Goal: Information Seeking & Learning: Learn about a topic

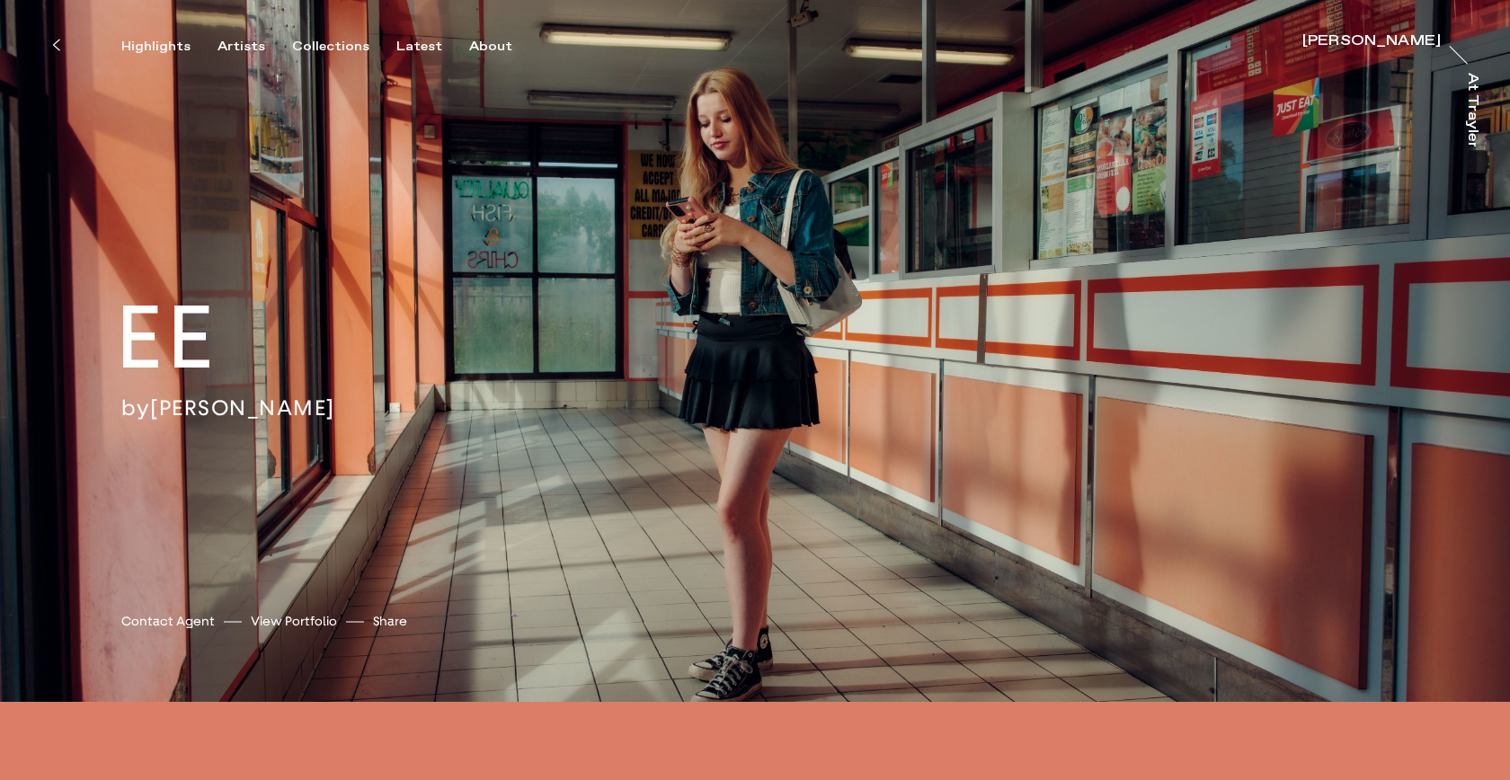
click at [1427, 38] on div "[PERSON_NAME]" at bounding box center [1371, 41] width 138 height 14
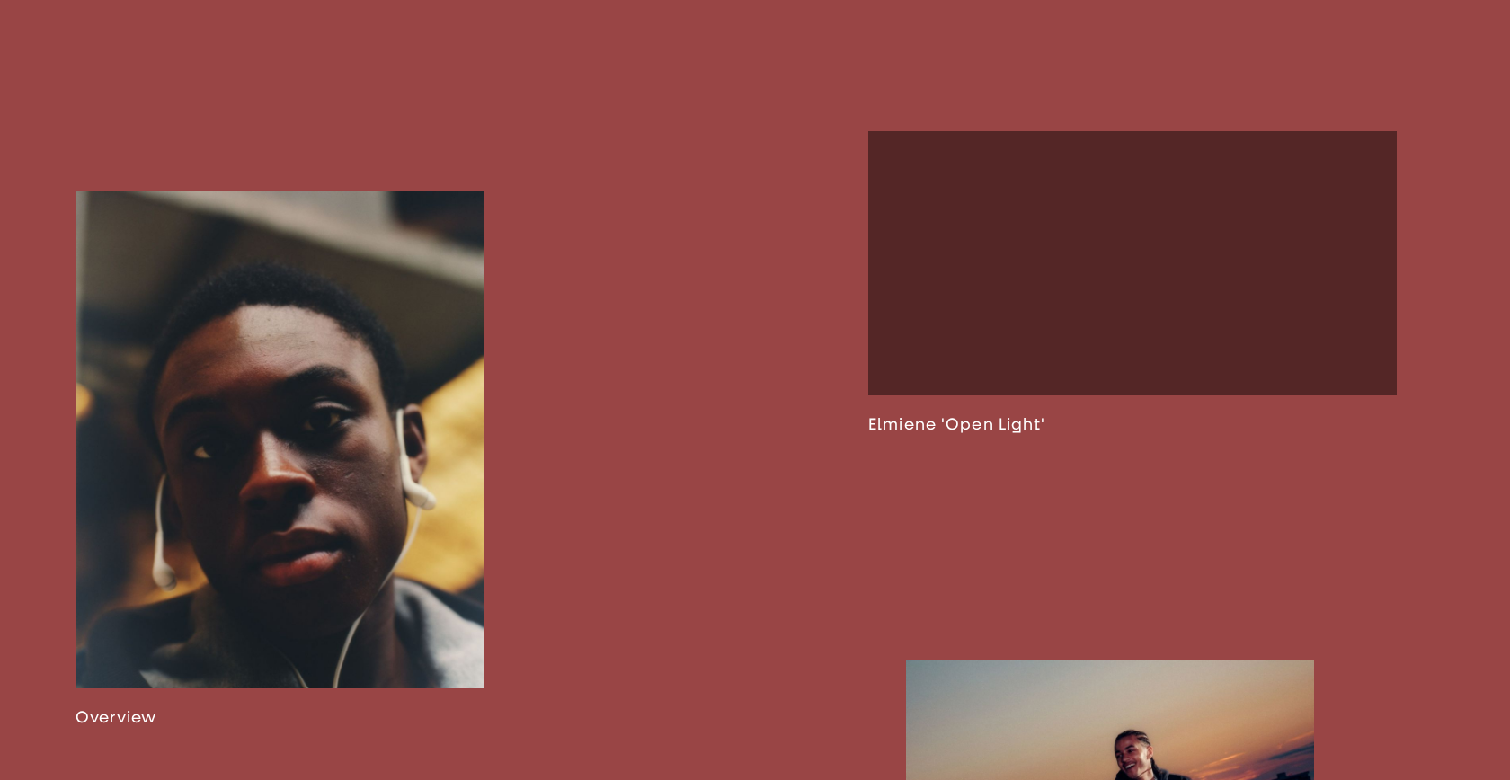
scroll to position [1308, 0]
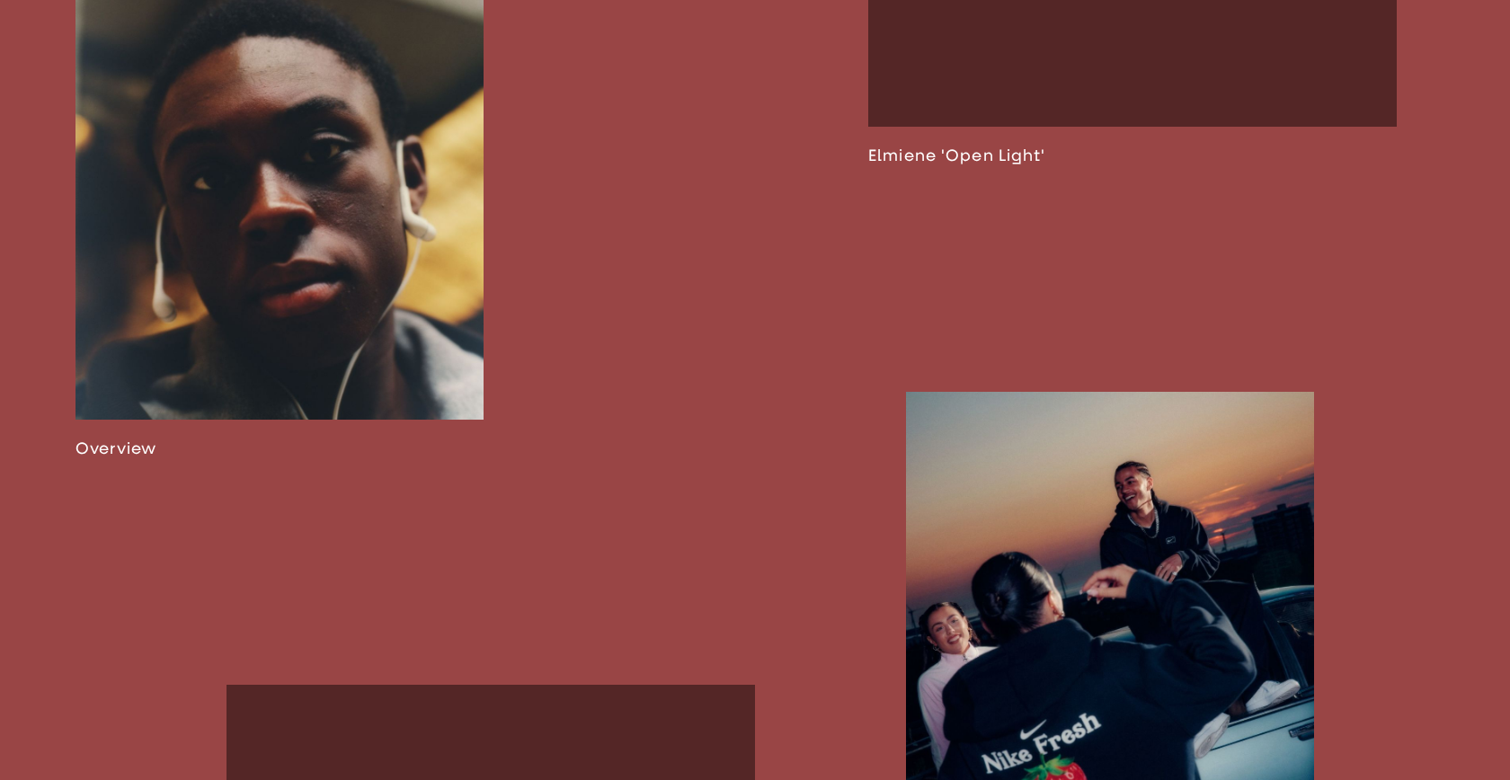
click at [303, 276] on link at bounding box center [279, 190] width 408 height 535
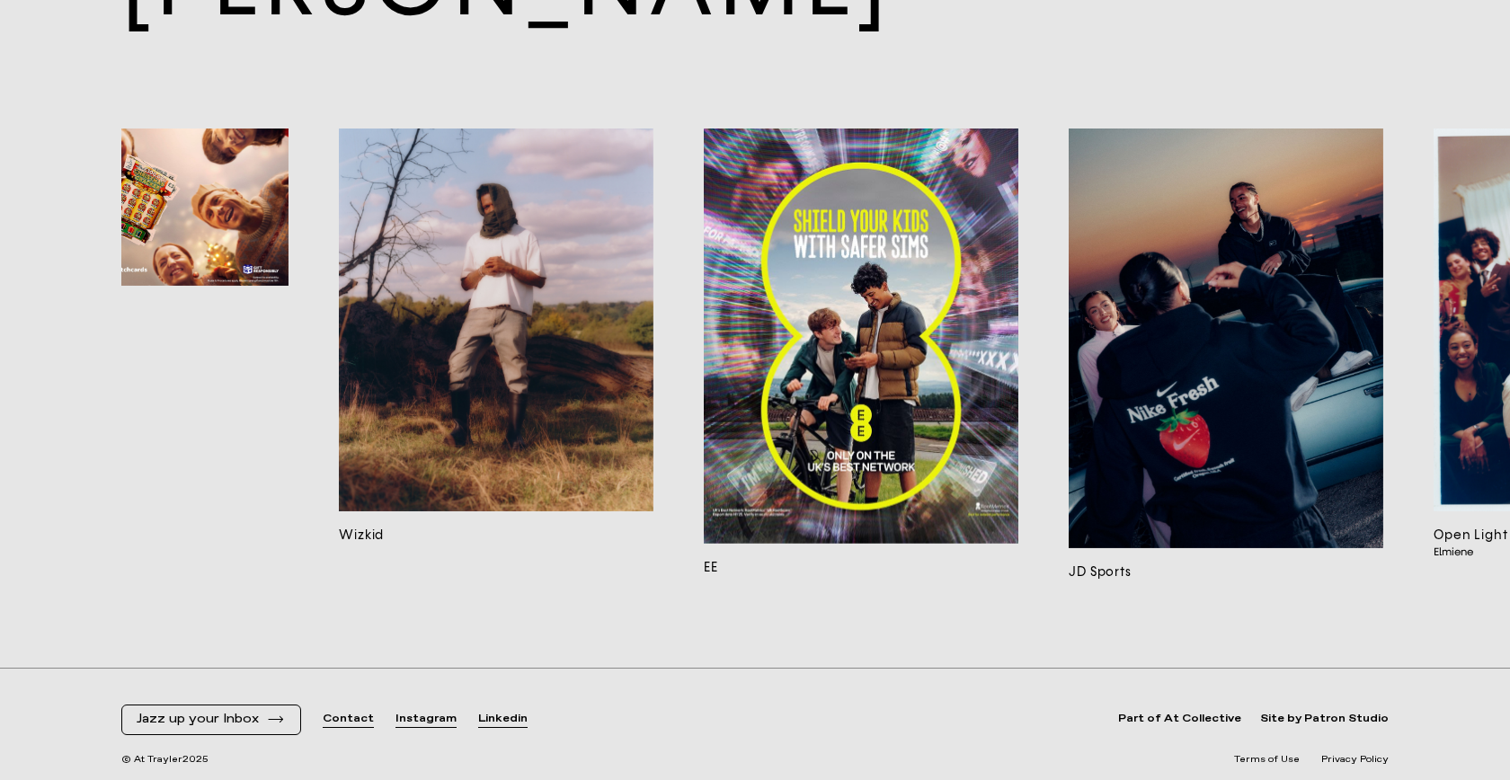
scroll to position [0, 597]
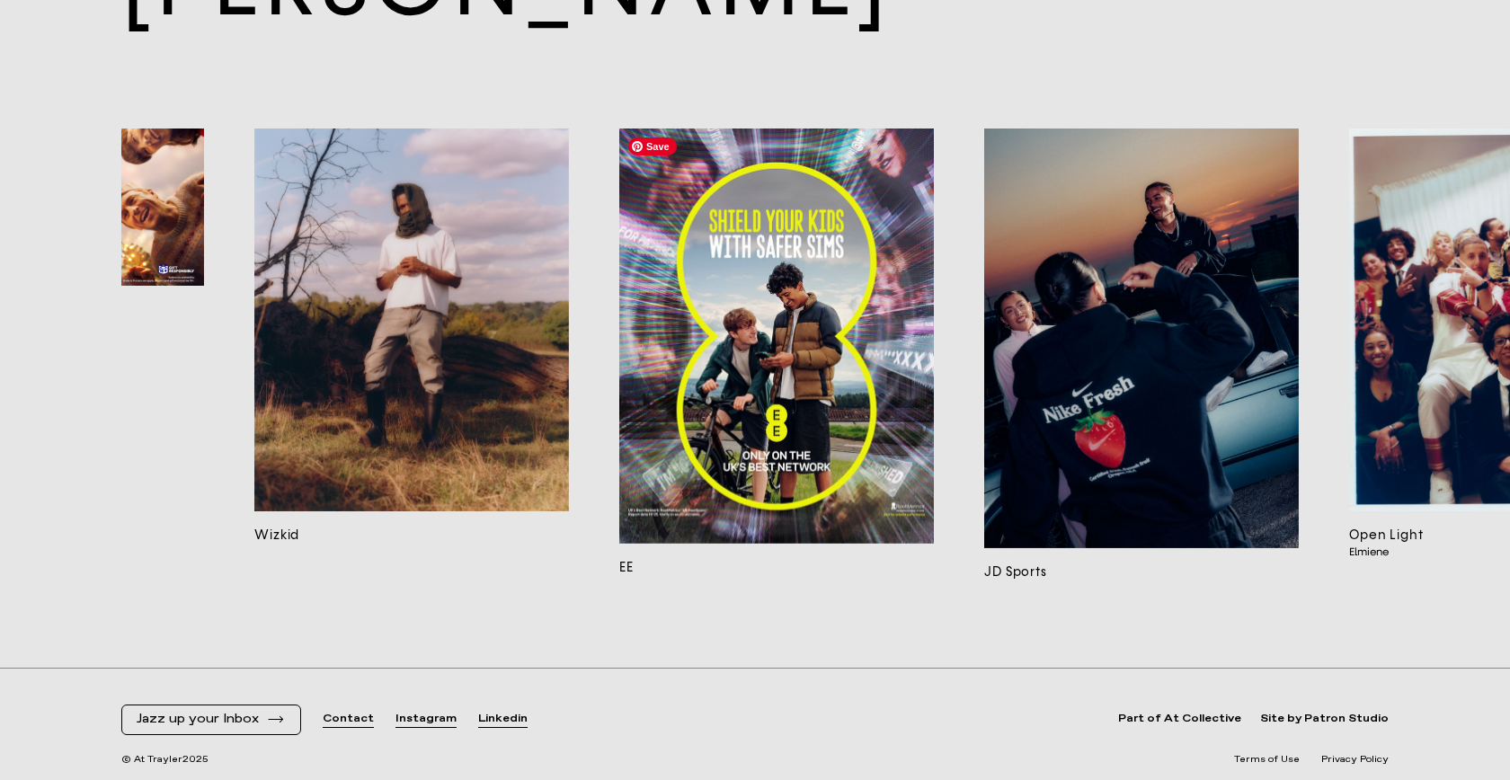
click at [836, 364] on img at bounding box center [776, 336] width 315 height 415
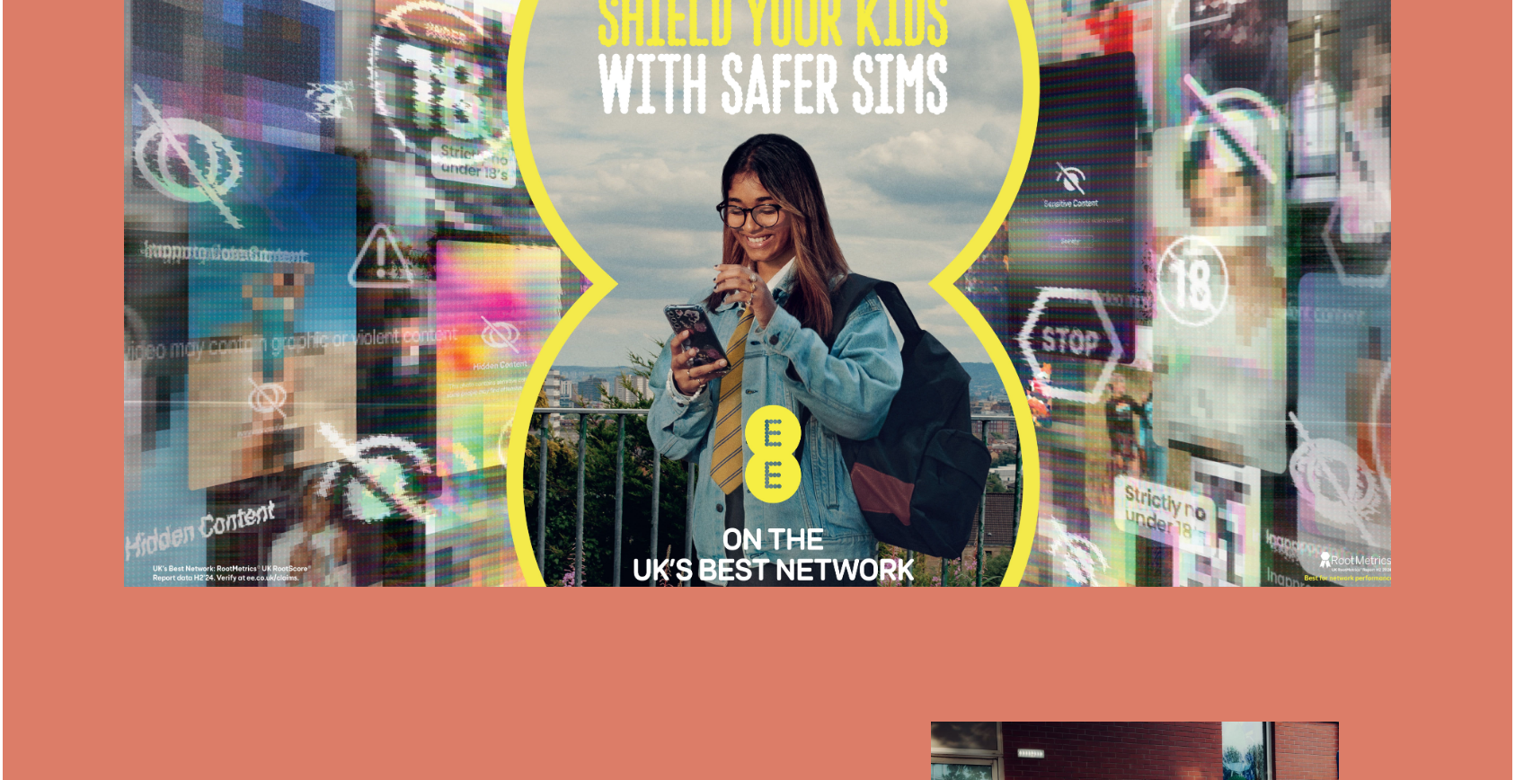
scroll to position [1028, 0]
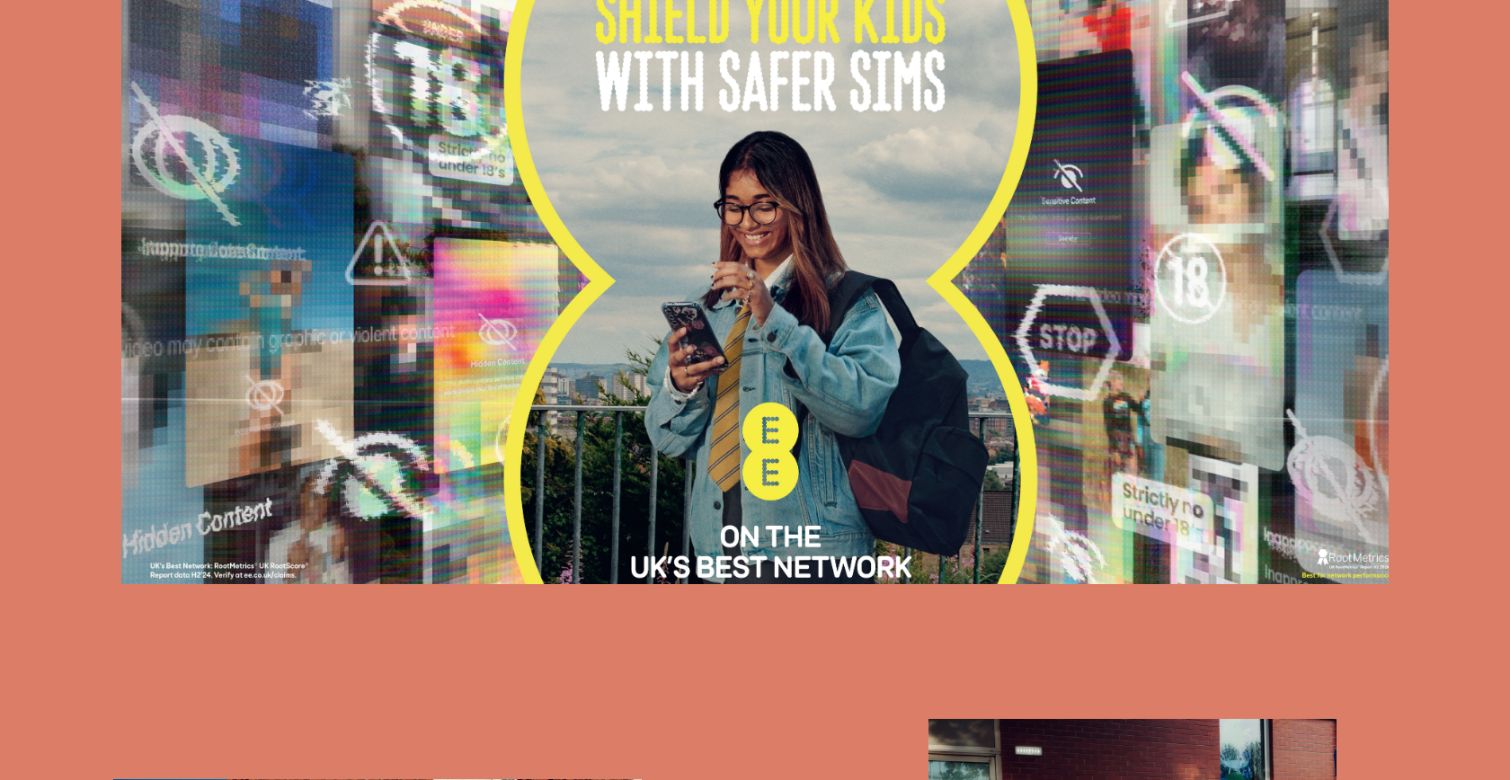
click at [716, 395] on img at bounding box center [754, 271] width 1267 height 626
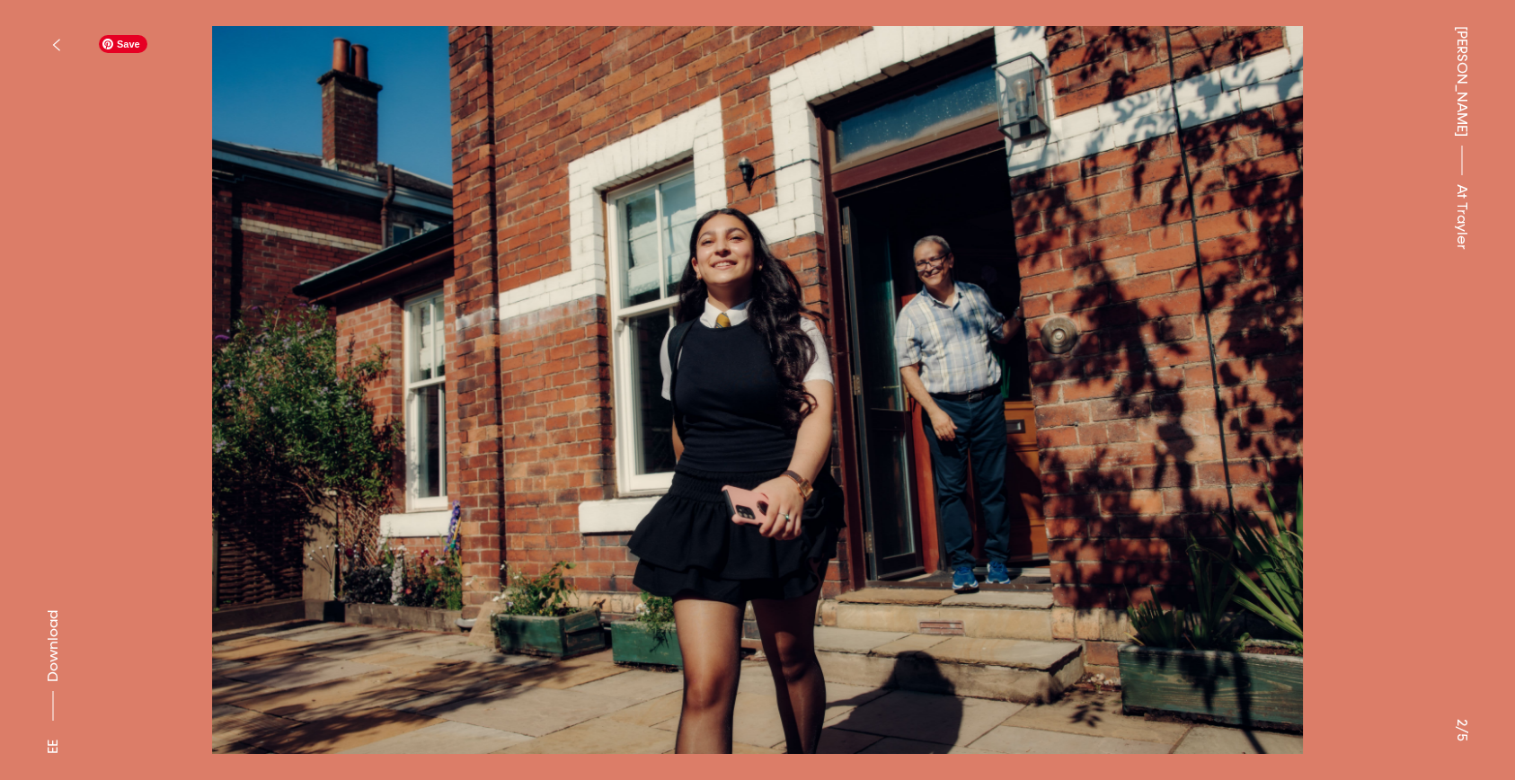
click at [1267, 501] on img at bounding box center [757, 390] width 1335 height 728
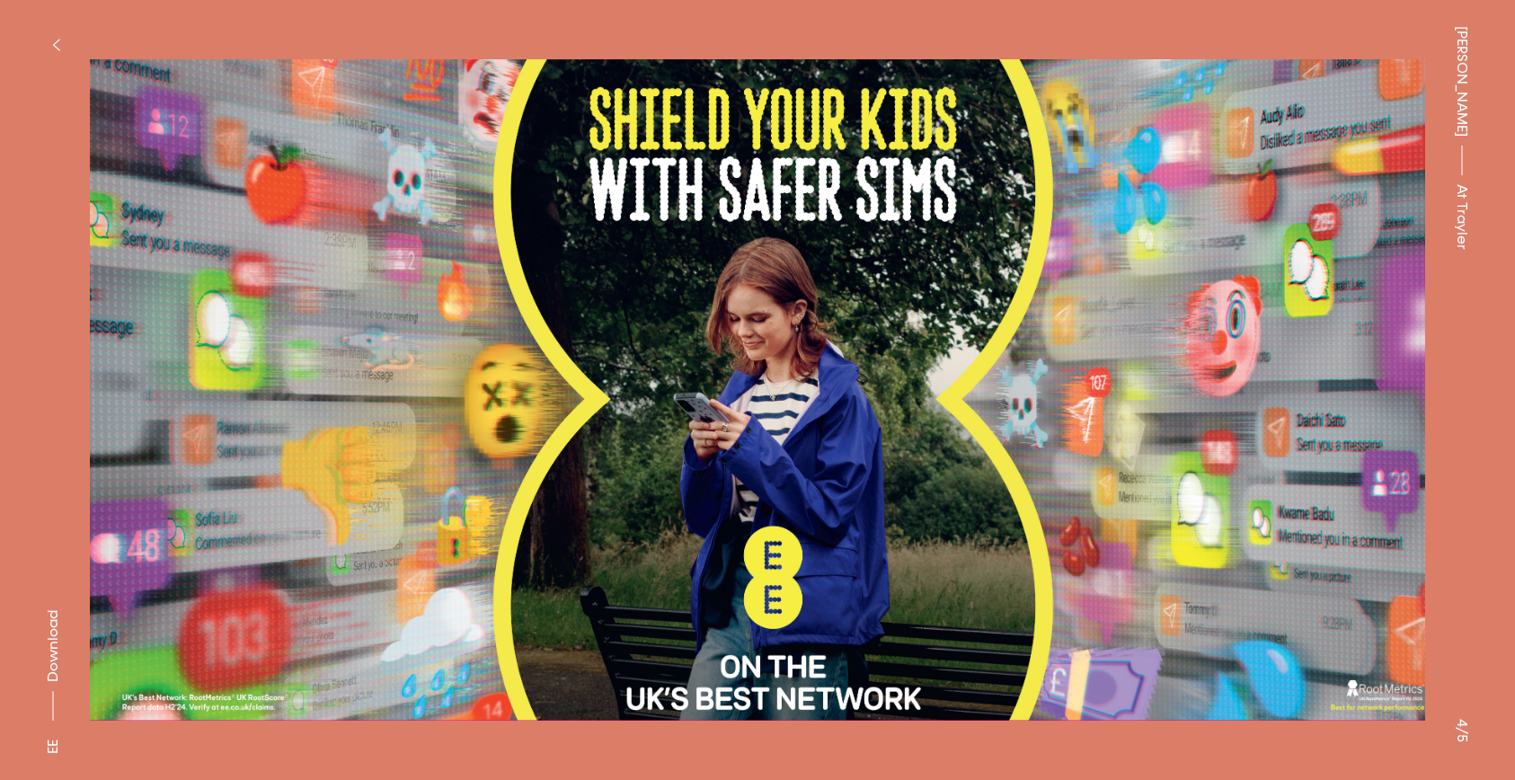
click at [54, 31] on button "button" at bounding box center [56, 45] width 40 height 40
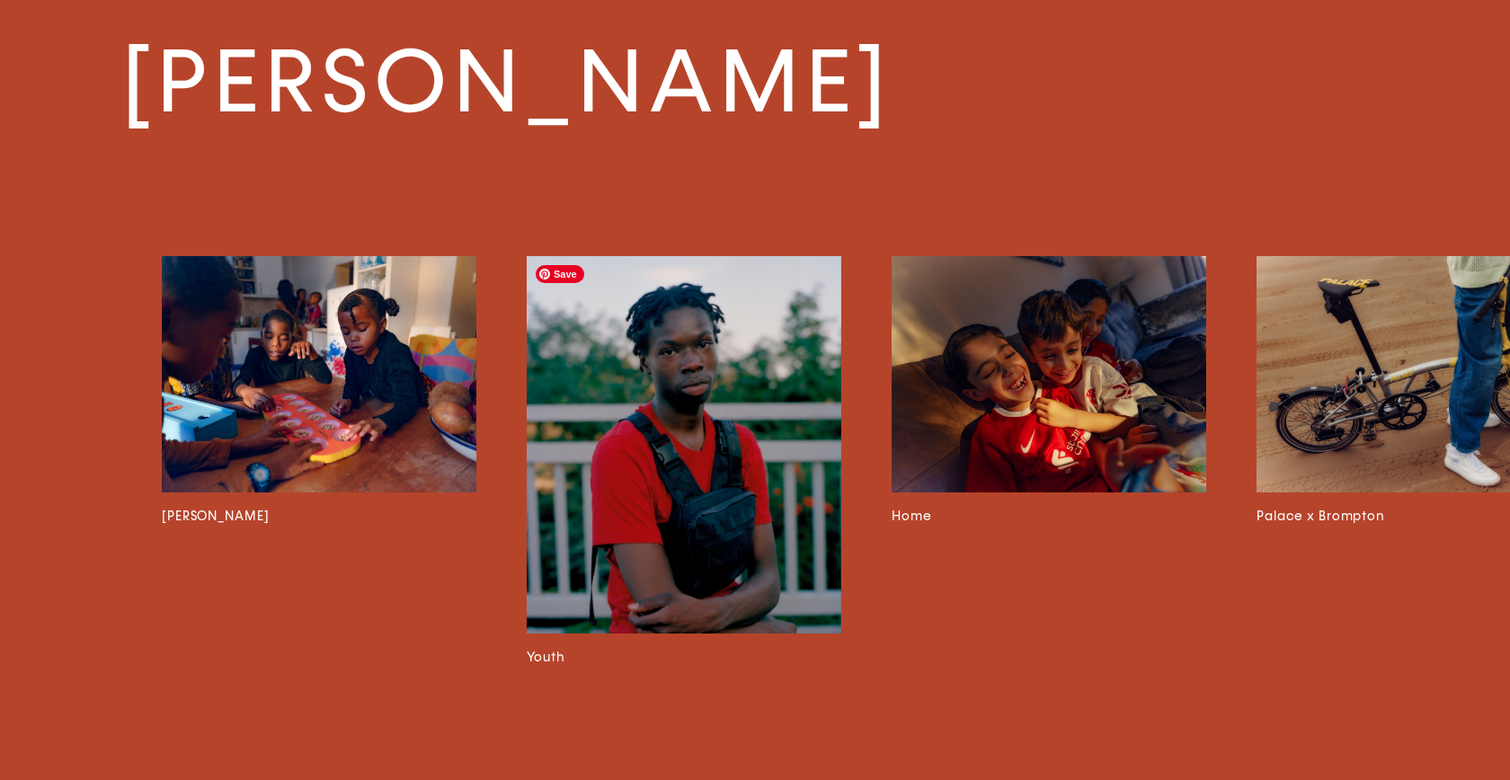
scroll to position [0, 8098]
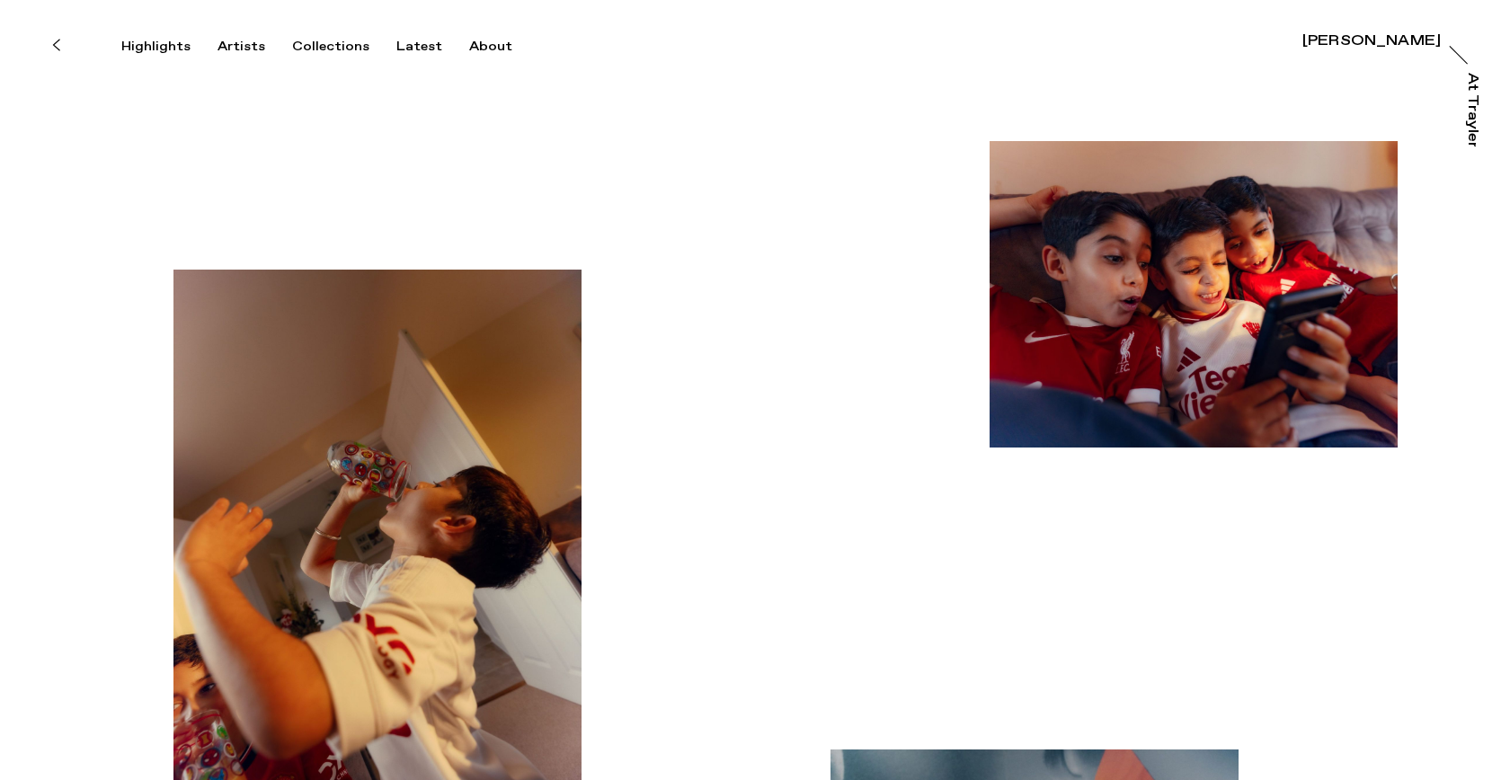
drag, startPoint x: 300, startPoint y: 220, endPoint x: 86, endPoint y: 6, distance: 302.5
